Goal: Navigation & Orientation: Understand site structure

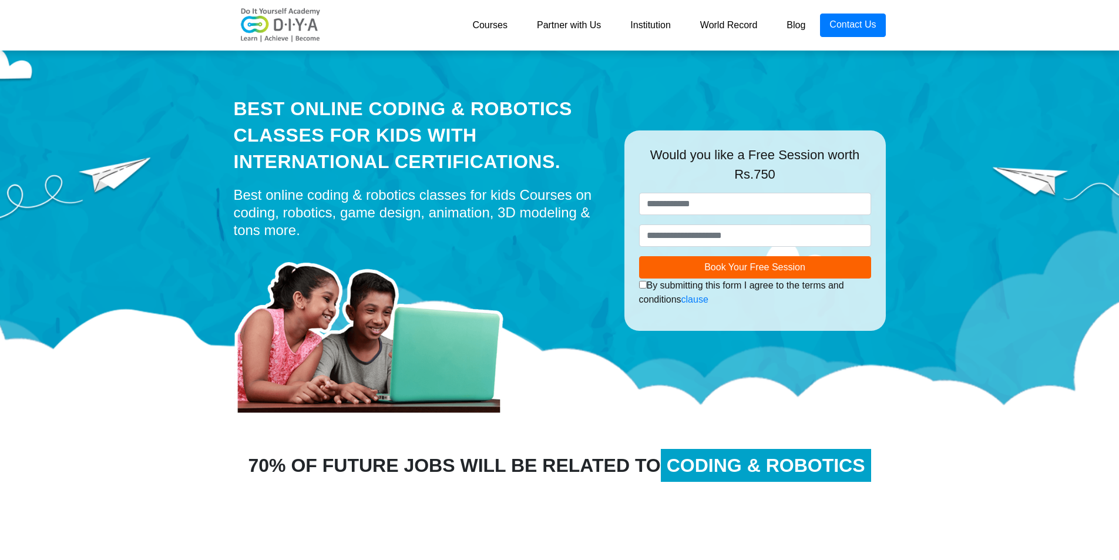
click at [577, 23] on link "Partner with Us" at bounding box center [568, 25] width 93 height 23
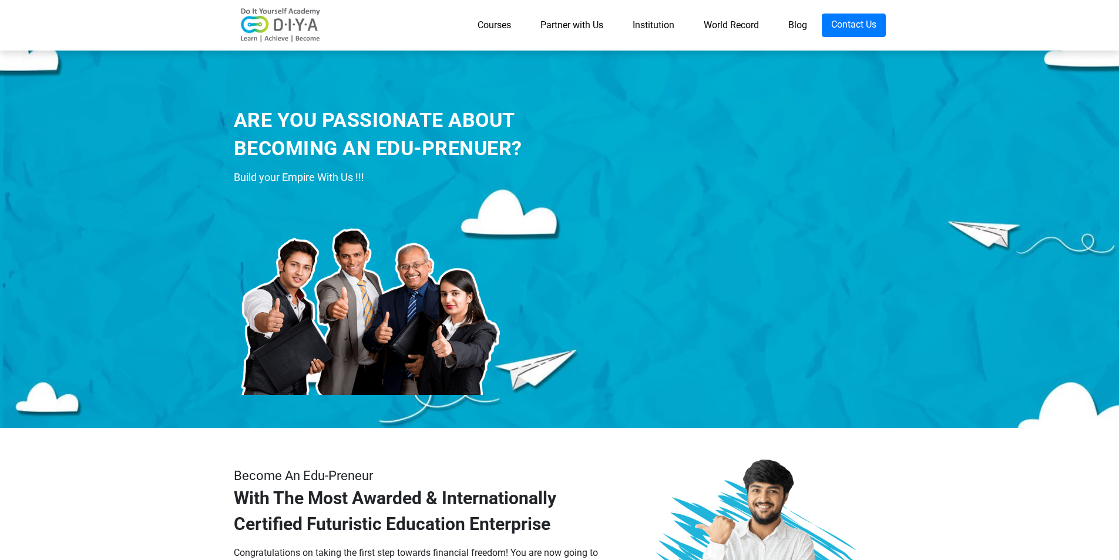
click at [656, 20] on link "Institution" at bounding box center [653, 25] width 71 height 23
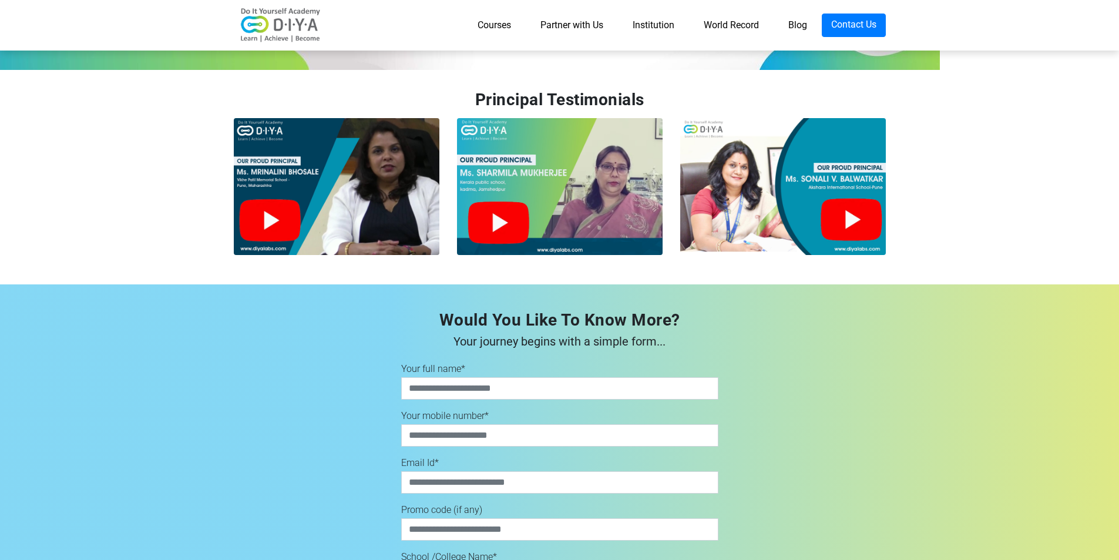
scroll to position [3066, 0]
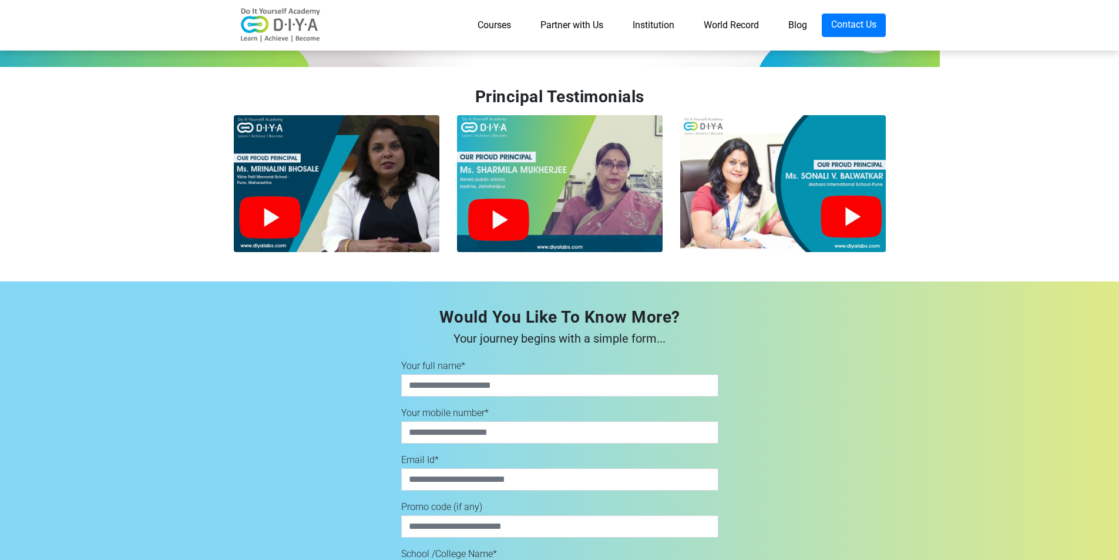
click at [485, 21] on link "Courses" at bounding box center [494, 25] width 63 height 23
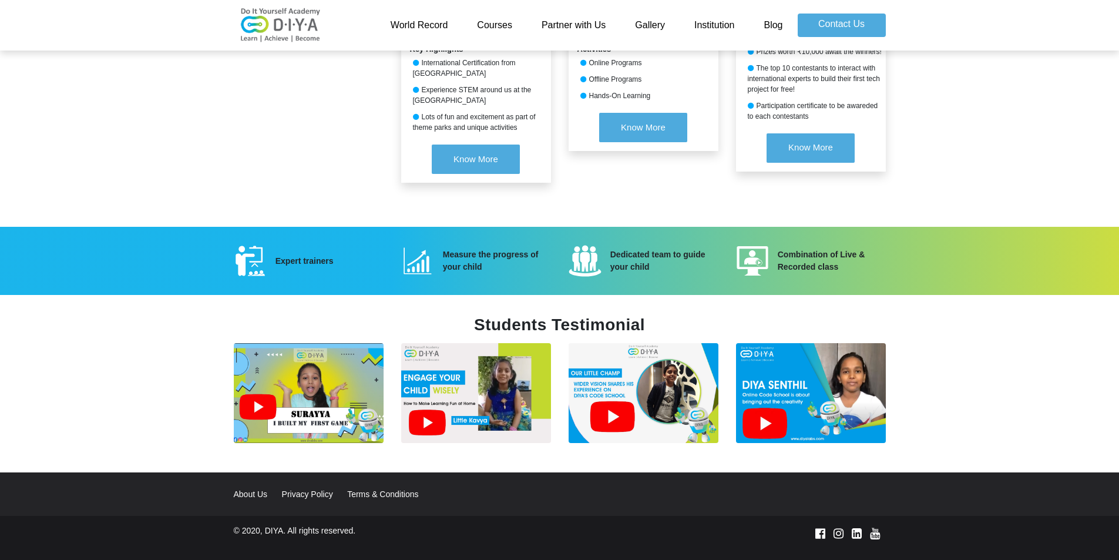
scroll to position [1457, 0]
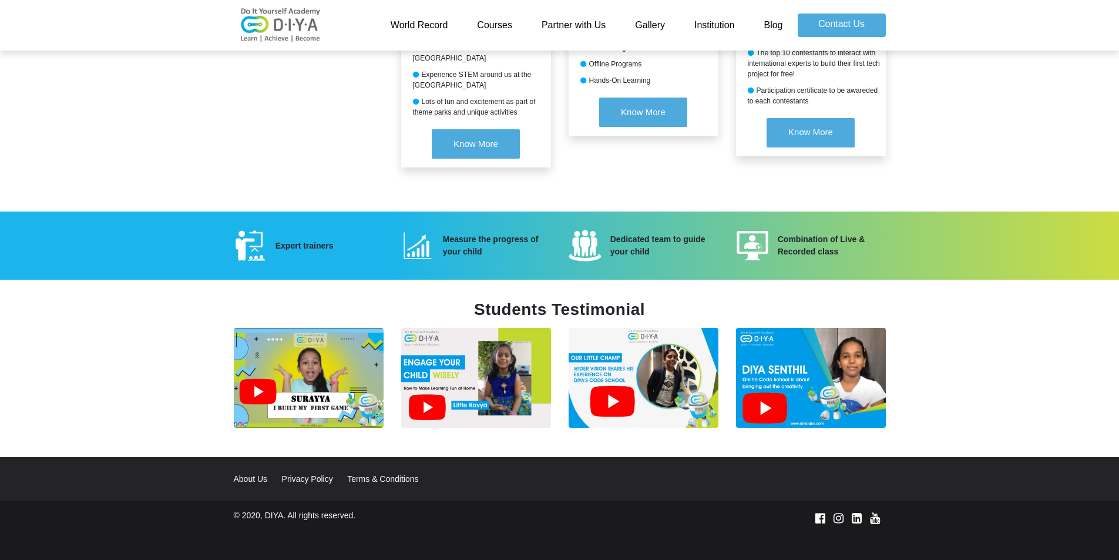
click at [251, 474] on link "About Us" at bounding box center [257, 478] width 46 height 9
